Goal: Transaction & Acquisition: Purchase product/service

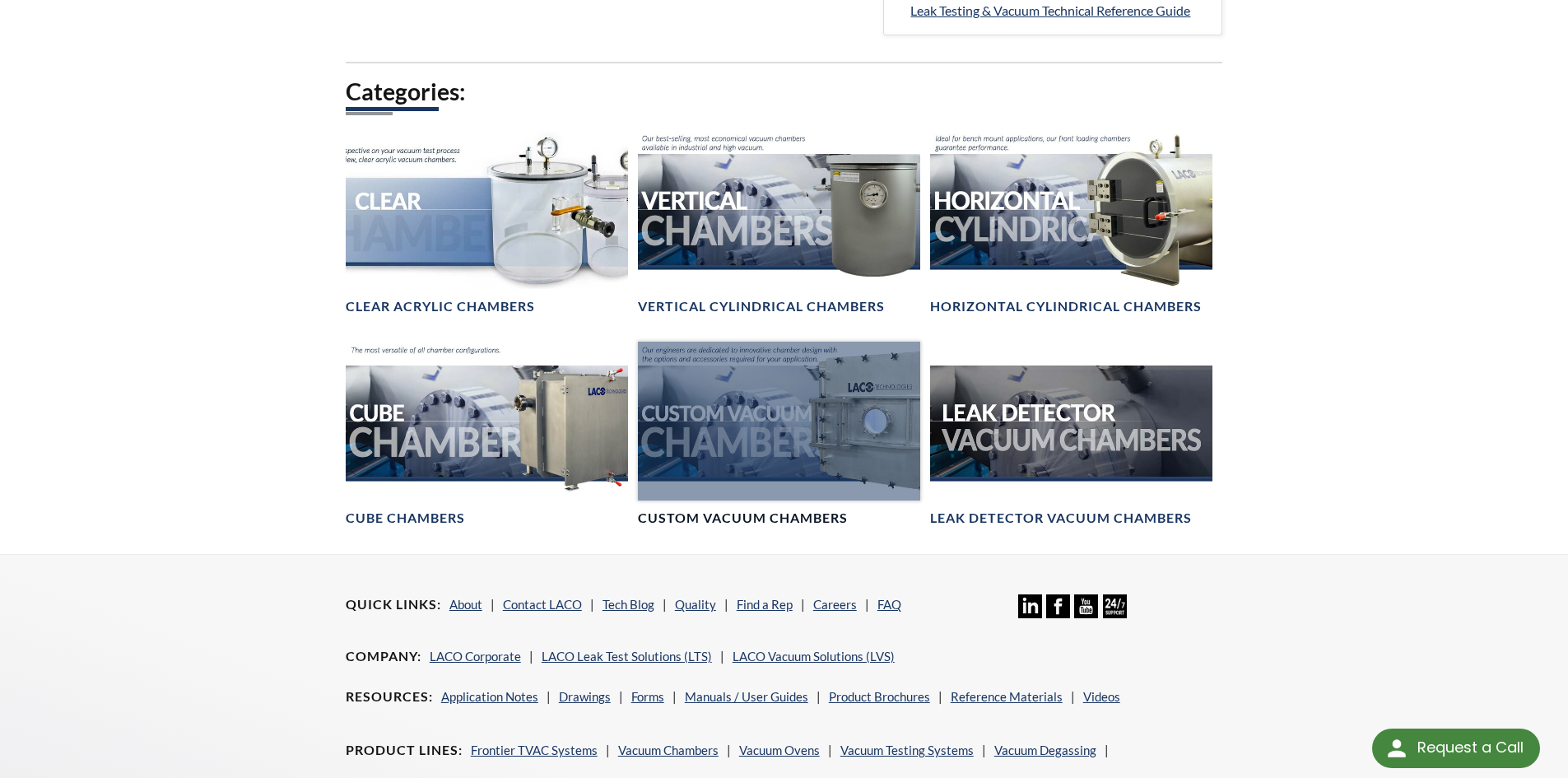
scroll to position [906, 0]
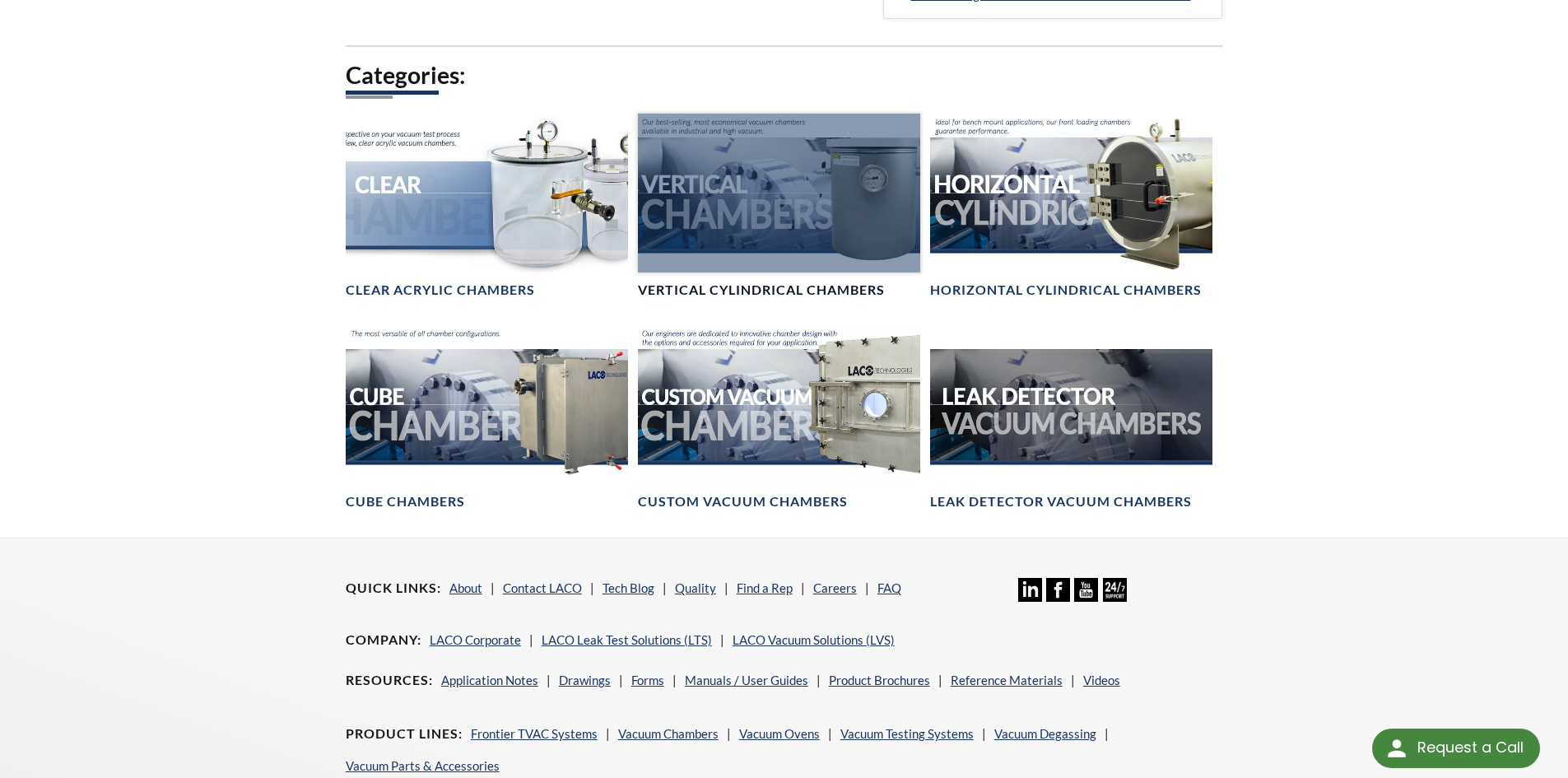
click at [834, 222] on div at bounding box center [779, 193] width 282 height 159
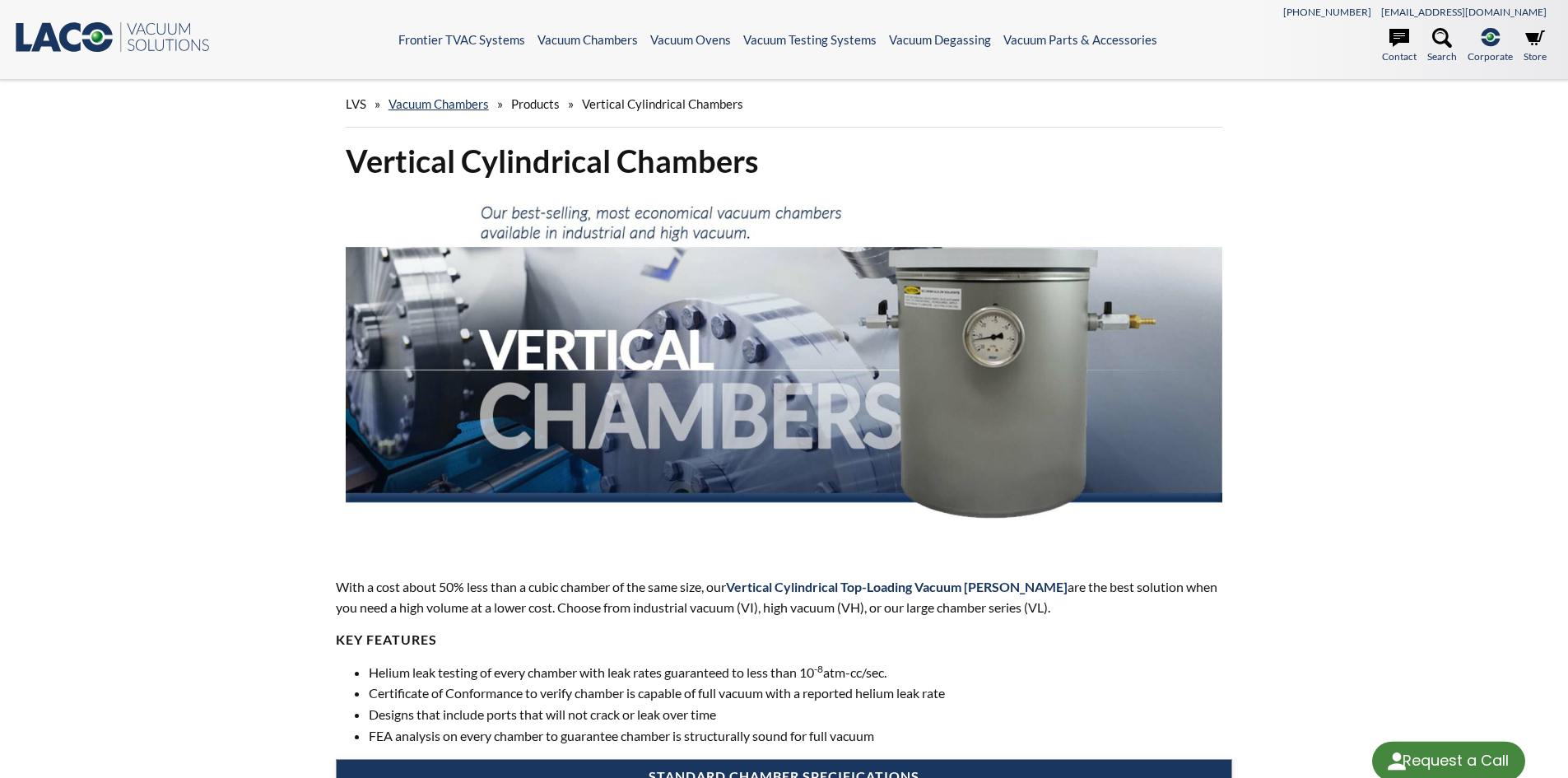
select select "Language Translate Widget"
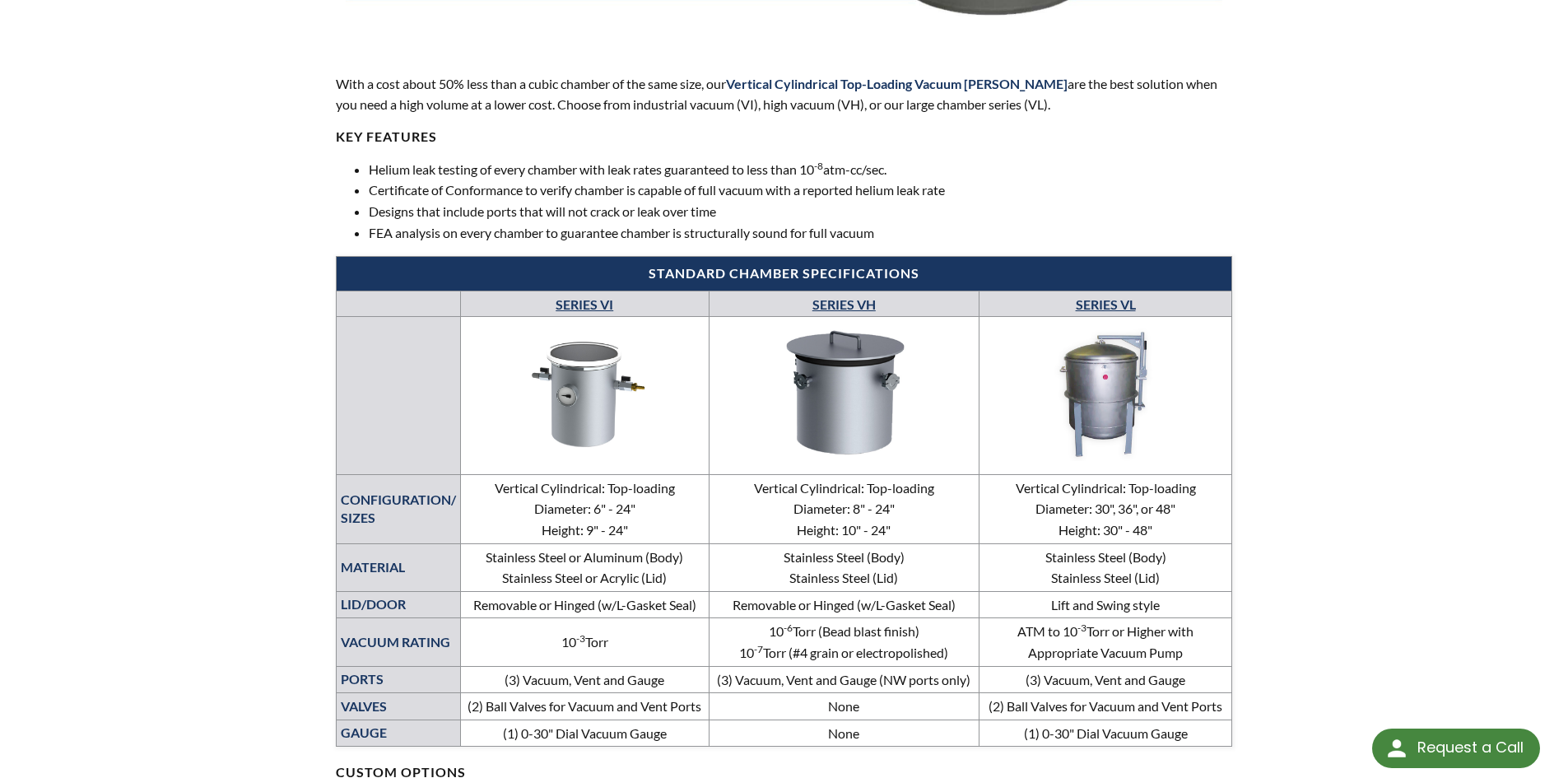
scroll to position [576, 0]
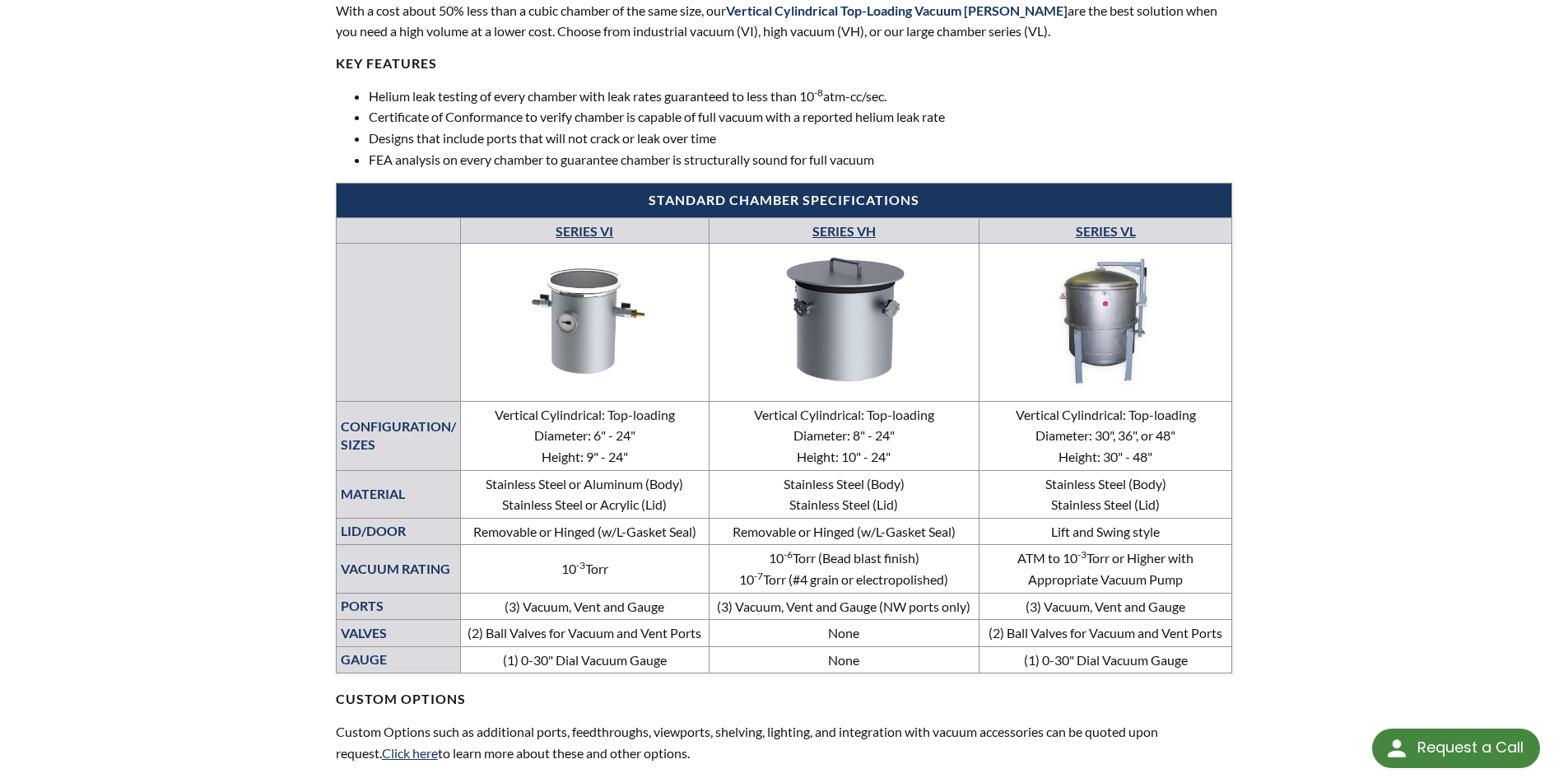
click at [840, 229] on link "SERIES VH" at bounding box center [844, 230] width 64 height 15
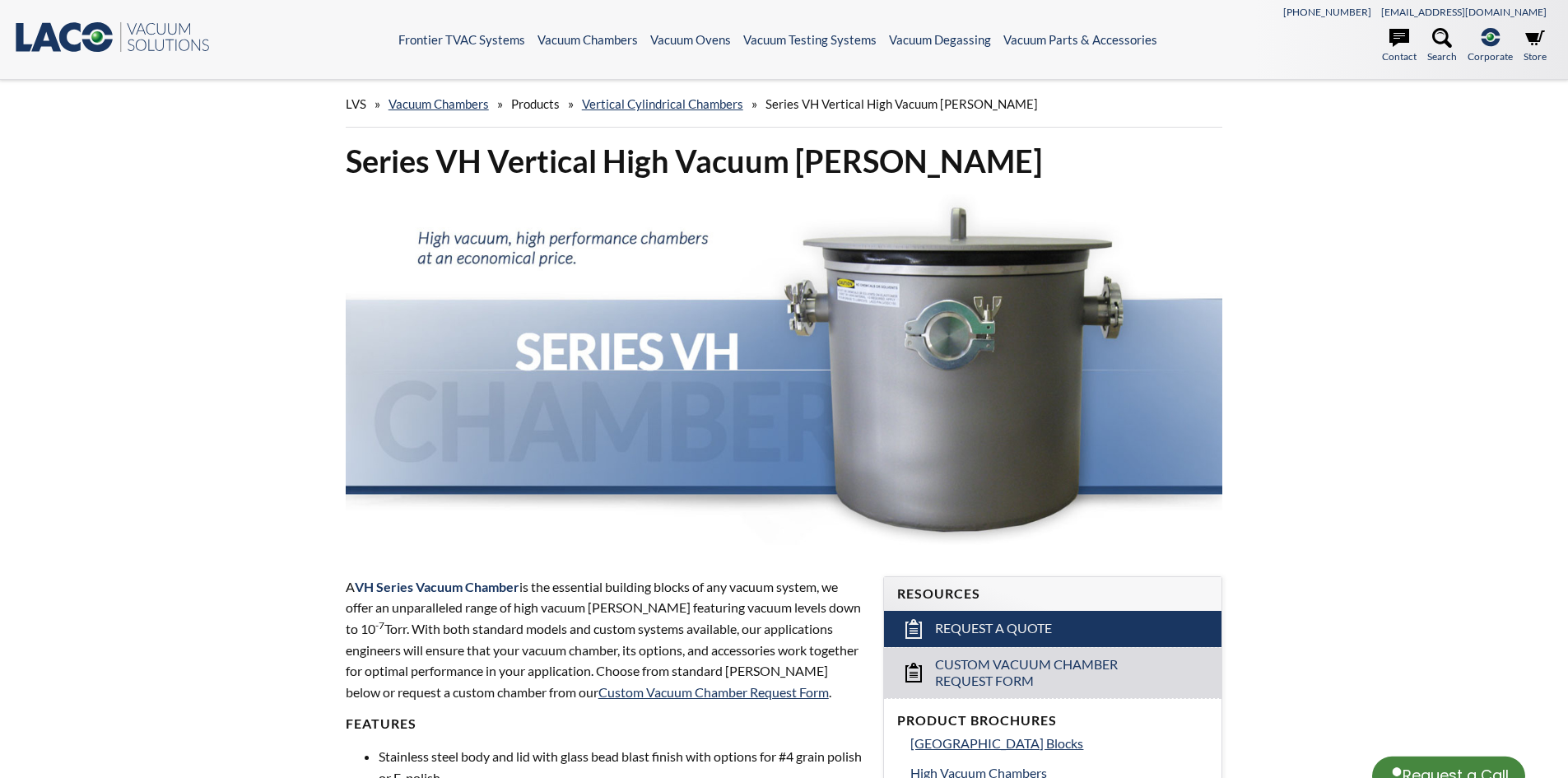
select select "Language Translate Widget"
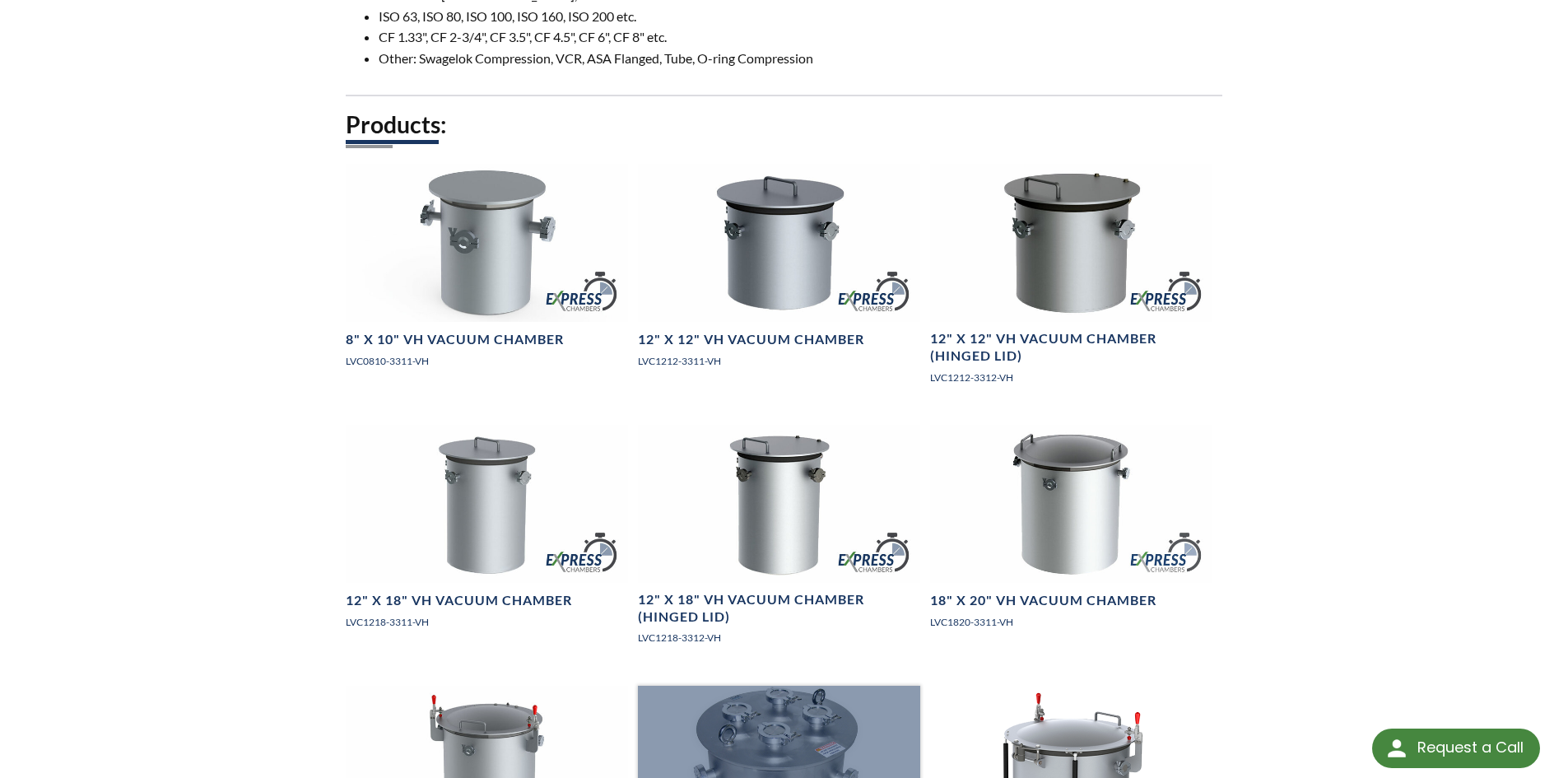
scroll to position [1263, 0]
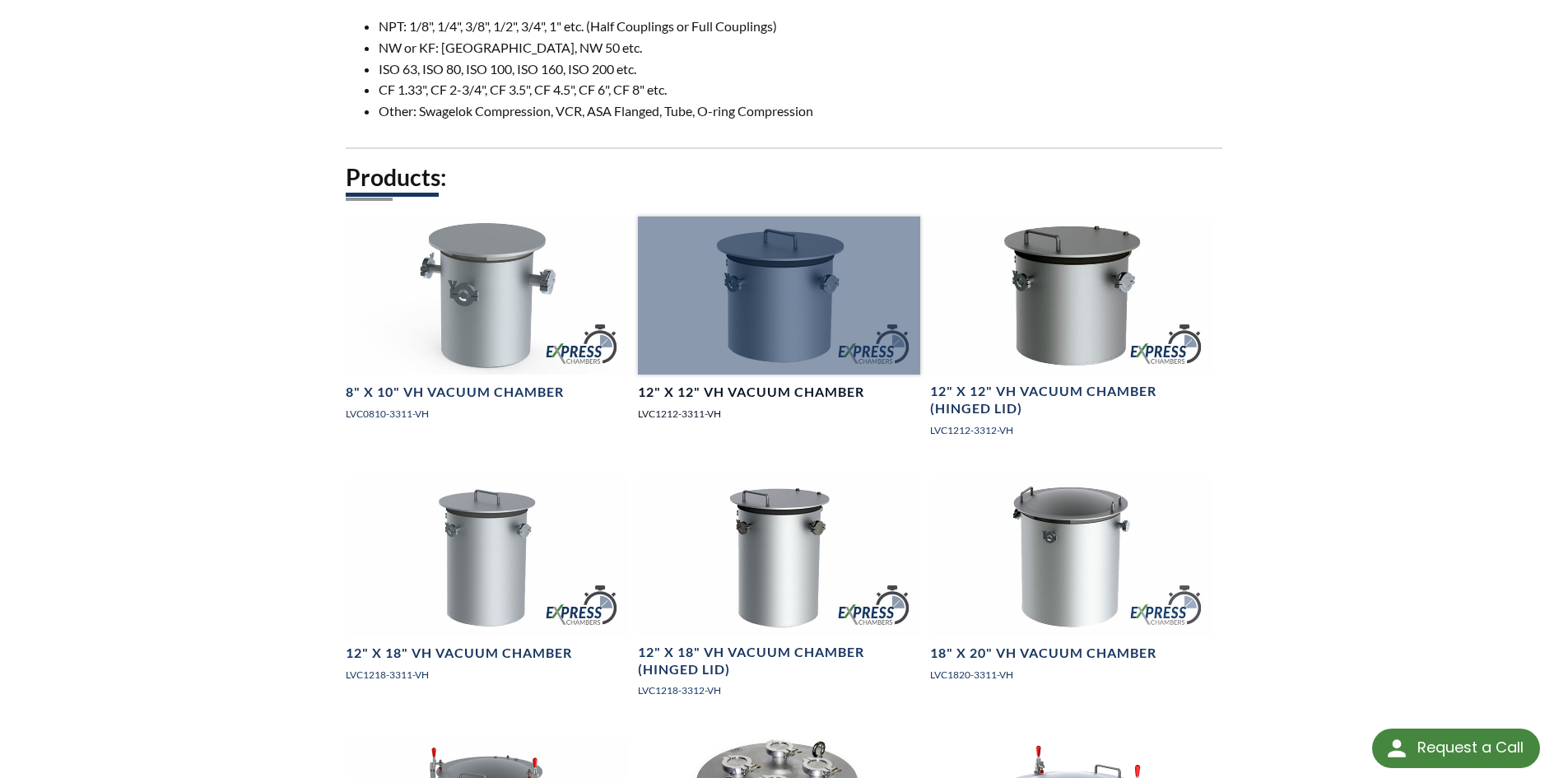
click at [803, 323] on div at bounding box center [779, 296] width 282 height 159
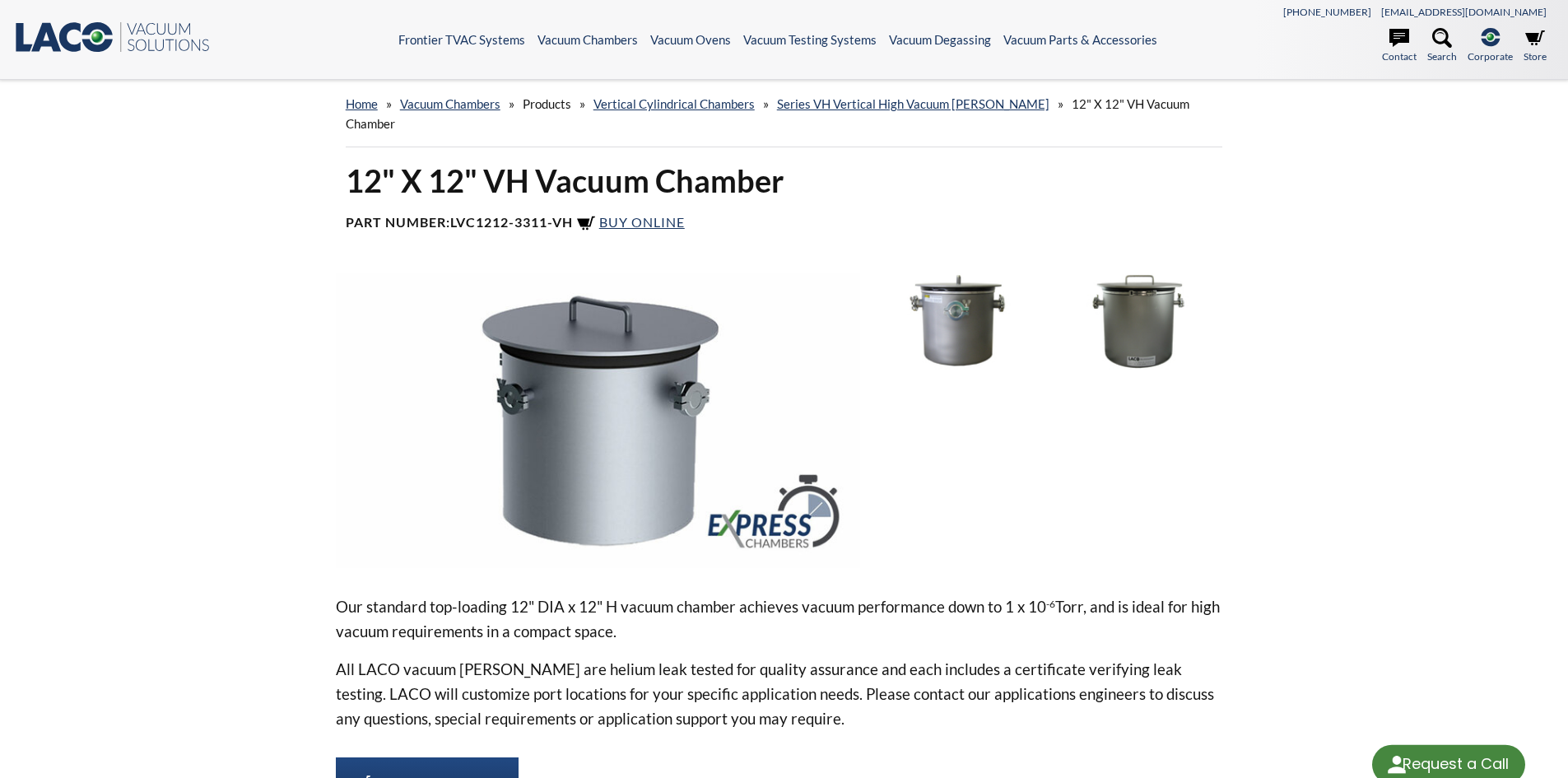
select select "Language Translate Widget"
click at [630, 214] on span "Buy Online" at bounding box center [642, 222] width 86 height 15
